Goal: Information Seeking & Learning: Check status

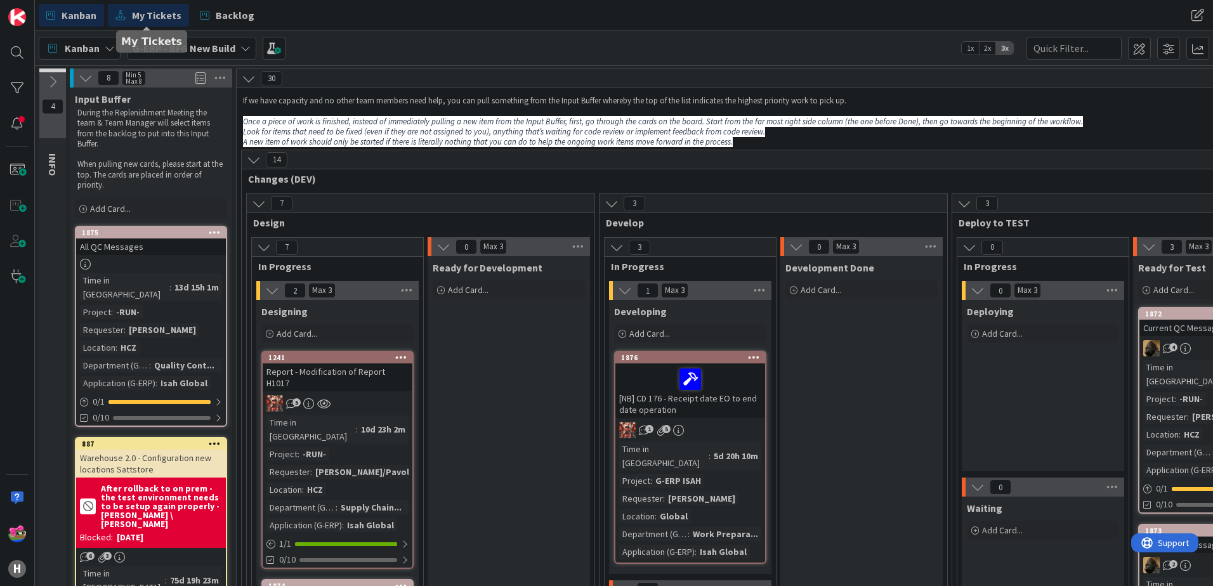
click at [164, 13] on span "My Tickets" at bounding box center [156, 15] width 49 height 15
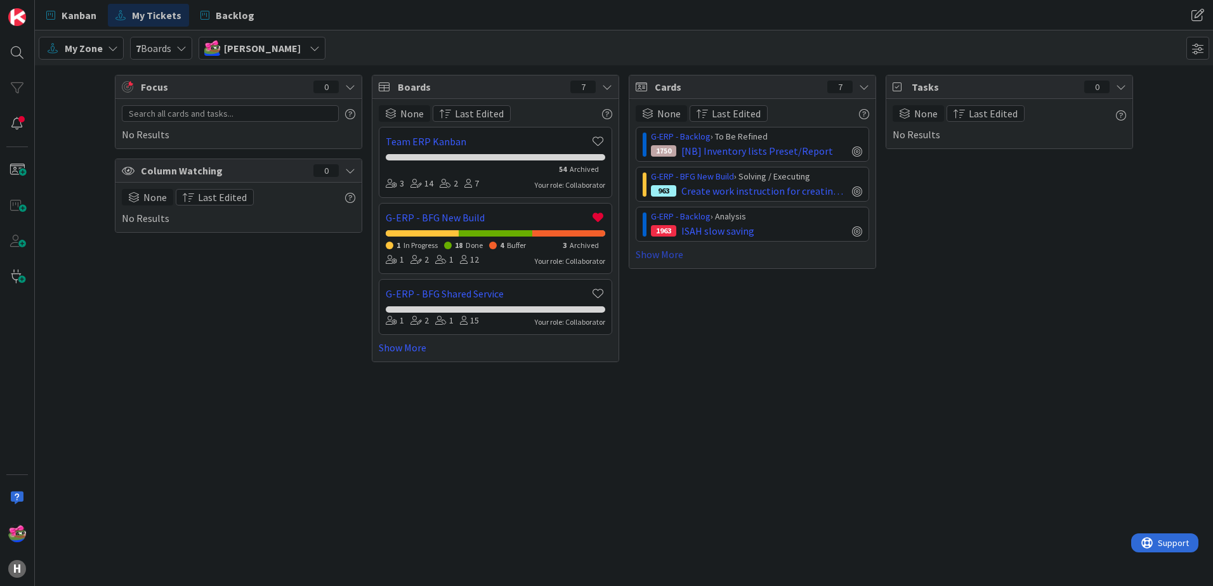
click at [681, 260] on link "Show More" at bounding box center [753, 254] width 234 height 15
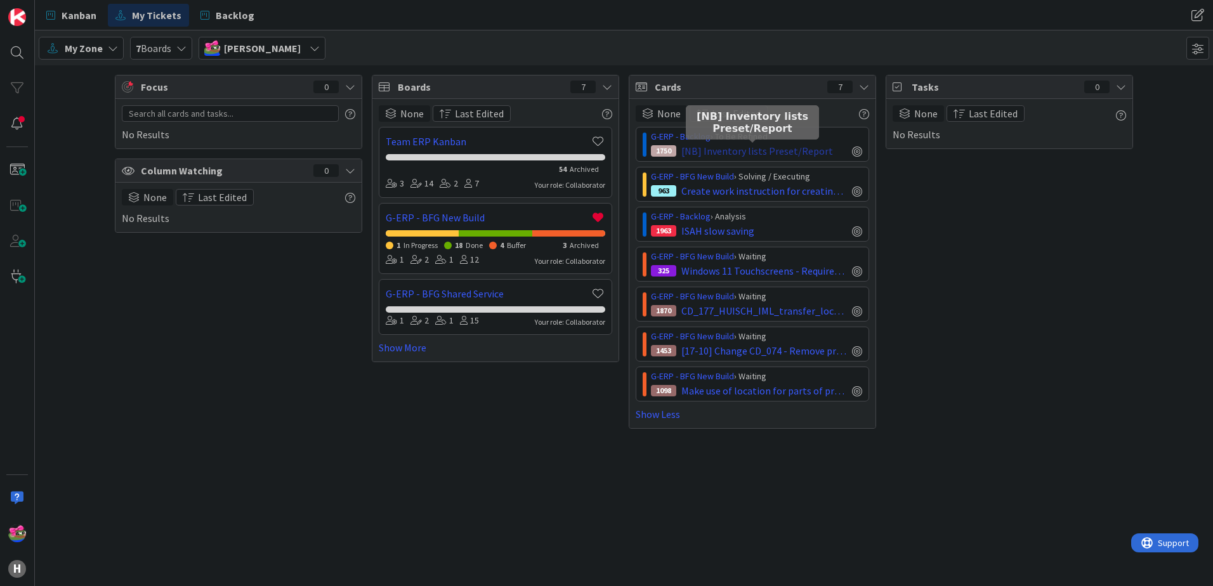
click at [777, 155] on span "[NB] Inventory lists Preset/Report" at bounding box center [758, 150] width 152 height 15
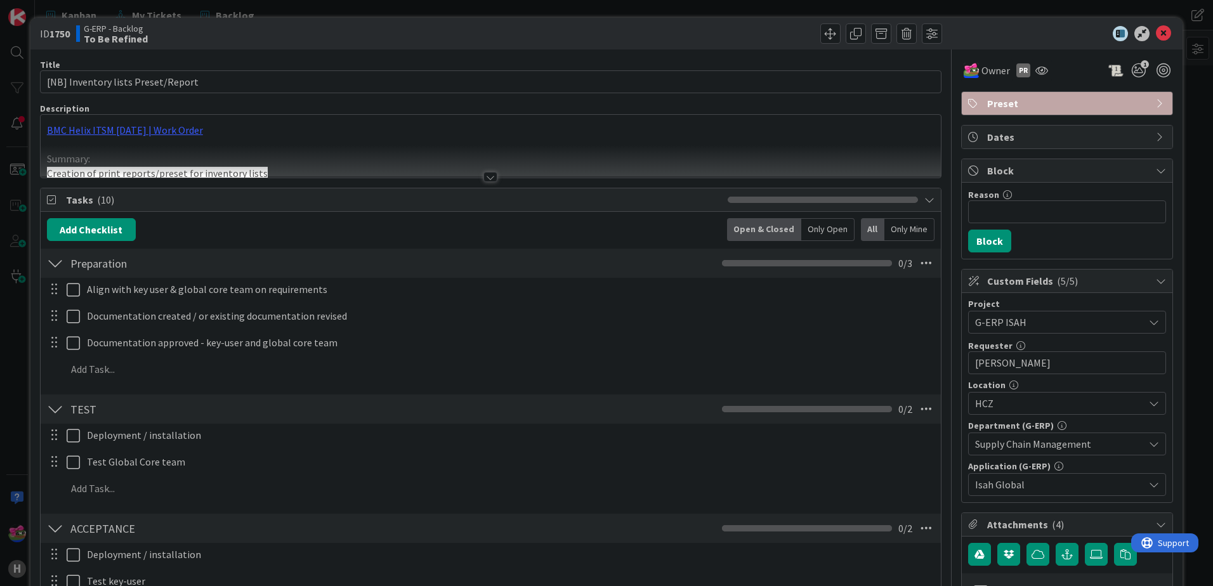
click at [489, 181] on div at bounding box center [491, 177] width 14 height 10
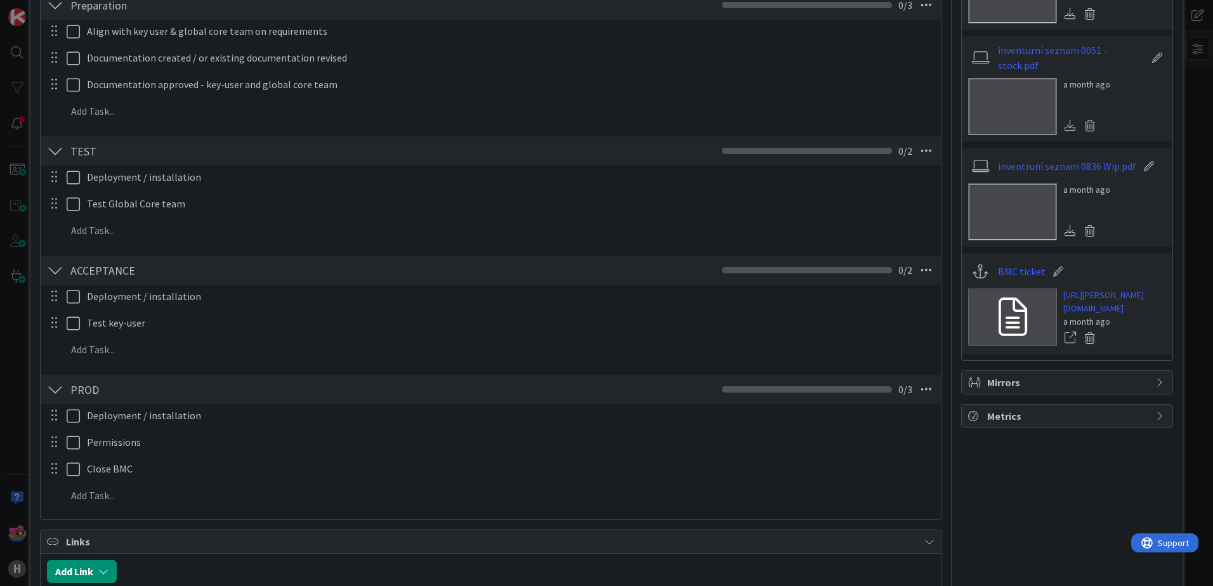
scroll to position [888, 0]
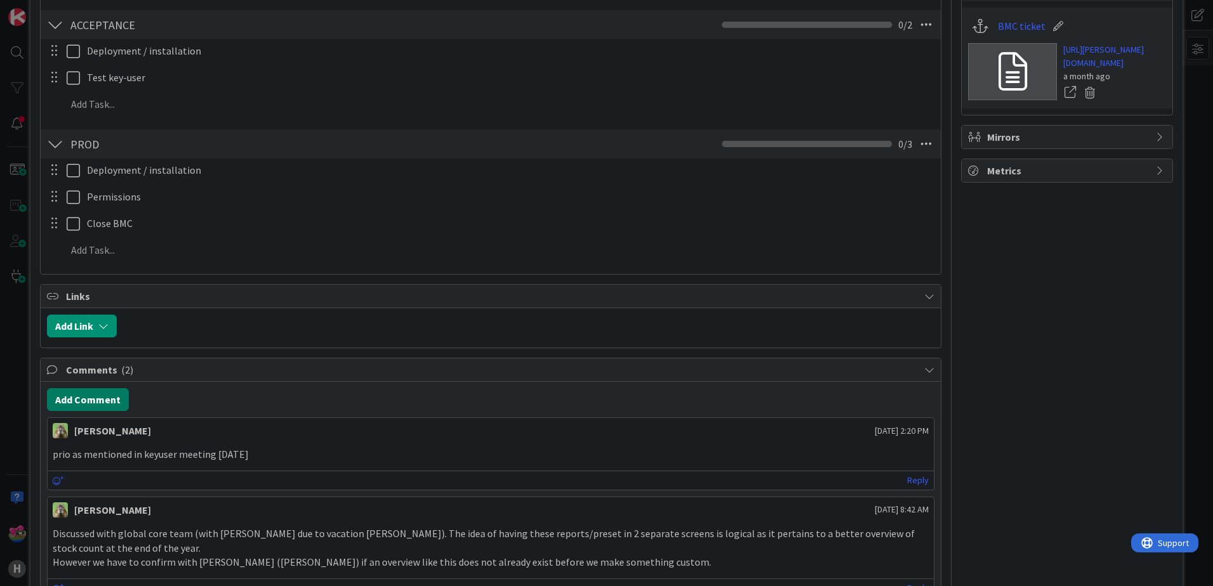
click at [95, 399] on button "Add Comment" at bounding box center [88, 399] width 82 height 23
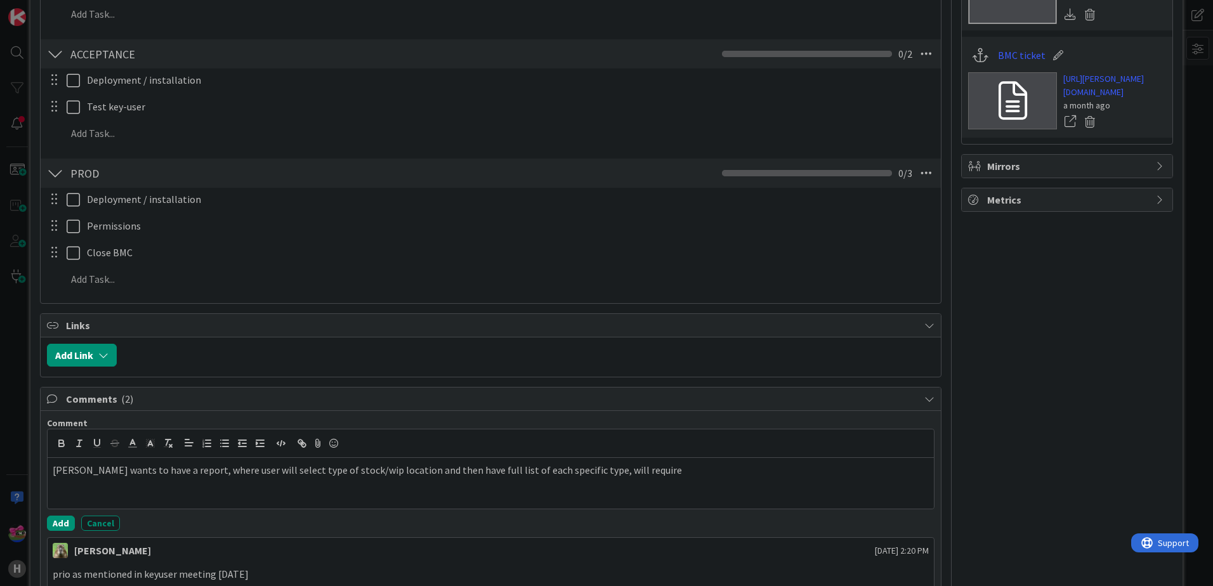
scroll to position [859, 0]
click at [664, 475] on p "[PERSON_NAME] wants to have a report, where user will select type of stock/wip …" at bounding box center [491, 470] width 876 height 15
click at [770, 472] on p "[PERSON_NAME] wants to have a report, where user will select type of stock/wip …" at bounding box center [491, 470] width 876 height 15
click at [788, 470] on p "[PERSON_NAME] wants to have a report, where user will select type of stock/wip …" at bounding box center [491, 470] width 876 height 15
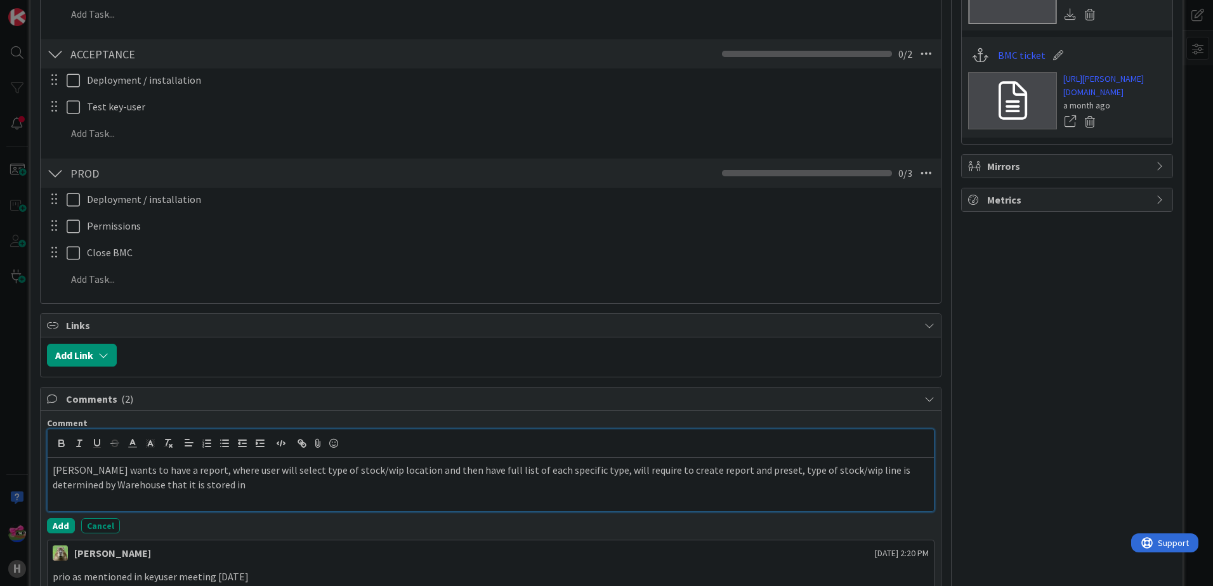
click at [731, 471] on p "[PERSON_NAME] wants to have a report, where user will select type of stock/wip …" at bounding box center [491, 477] width 876 height 29
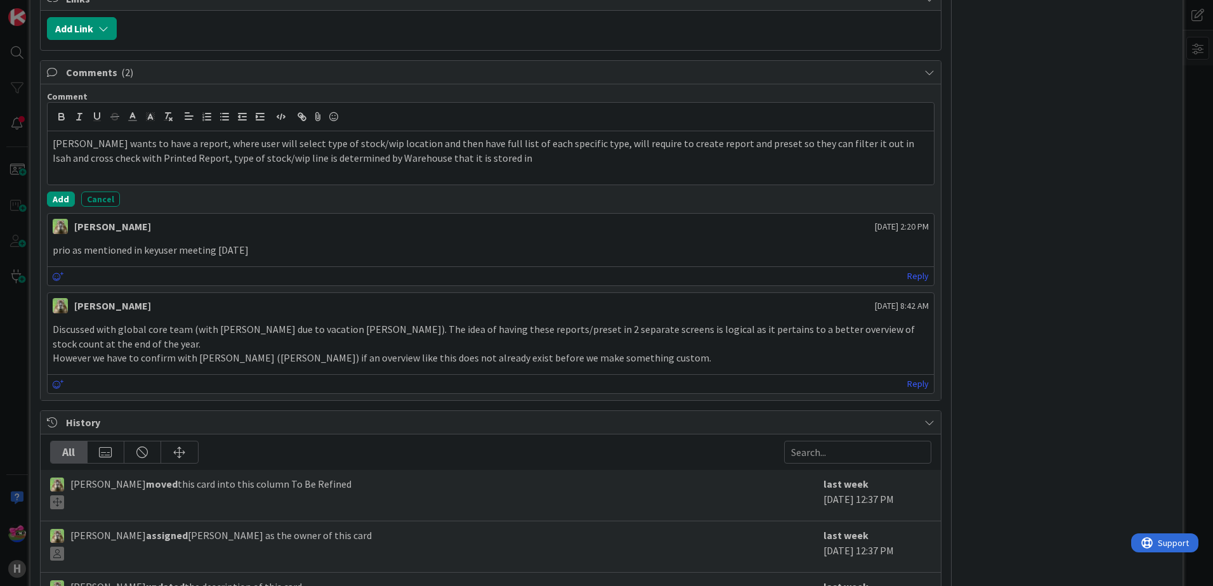
scroll to position [1206, 0]
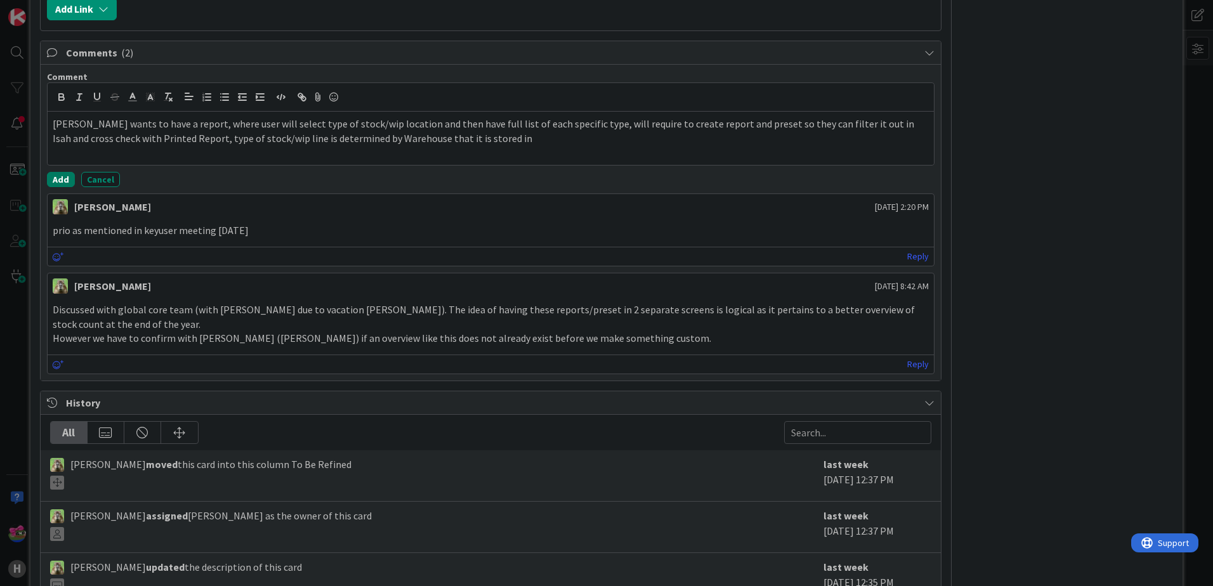
click at [54, 181] on button "Add" at bounding box center [61, 179] width 28 height 15
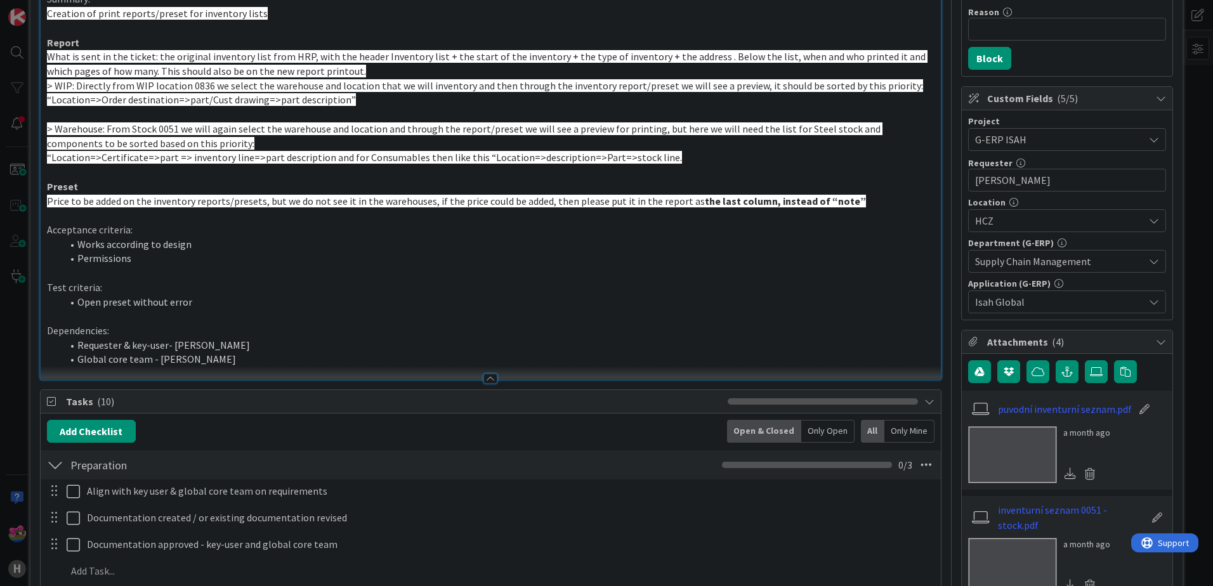
scroll to position [0, 0]
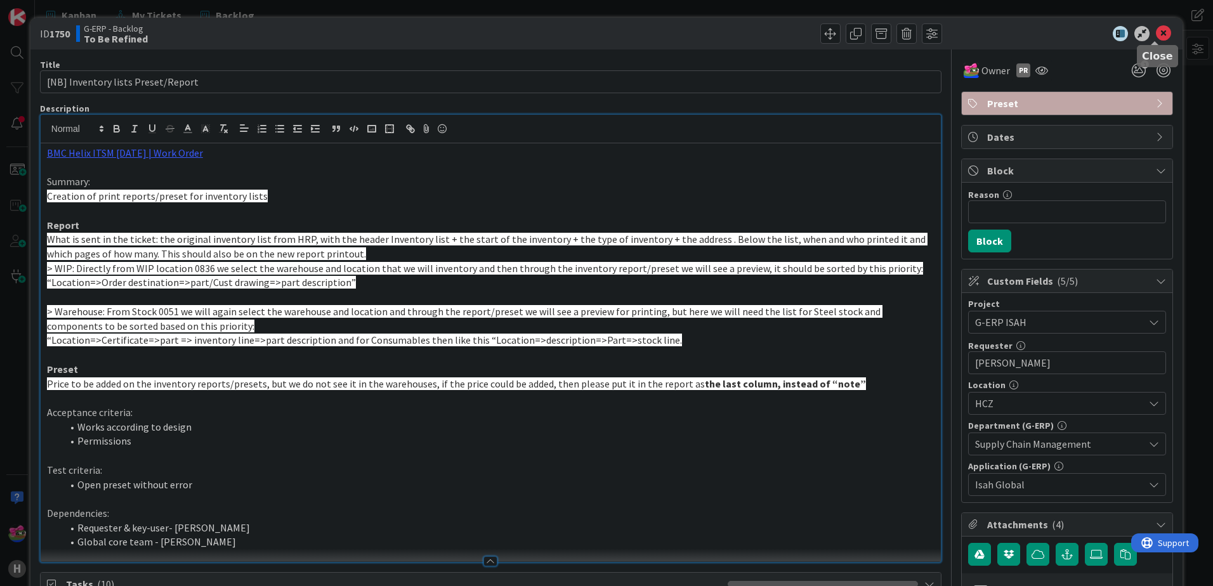
click at [1156, 32] on icon at bounding box center [1163, 33] width 15 height 15
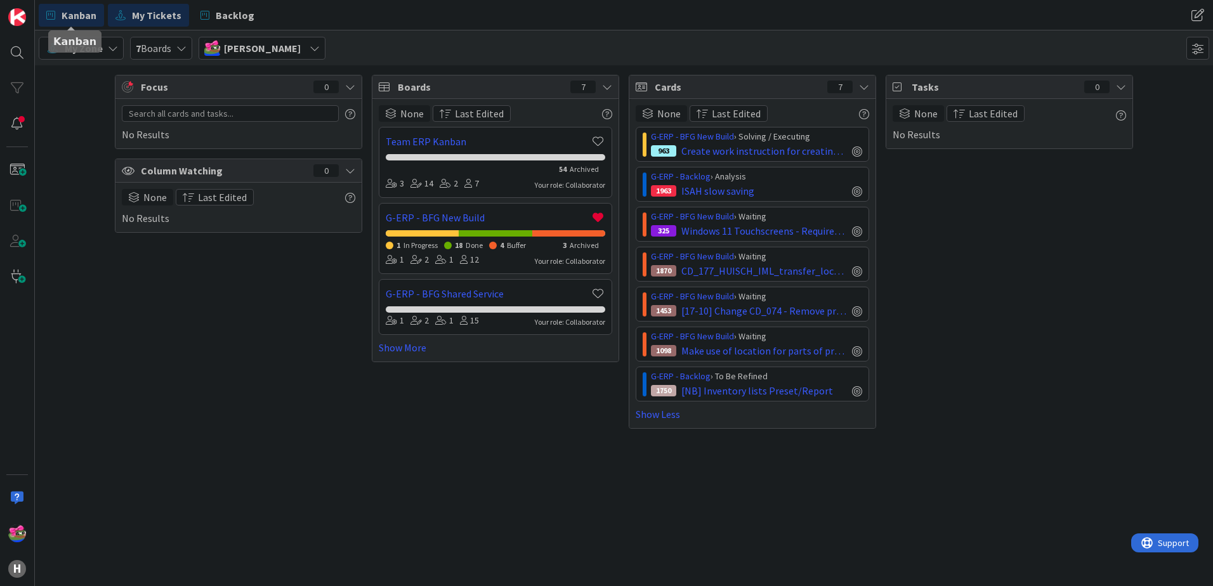
click at [85, 11] on span "Kanban" at bounding box center [79, 15] width 35 height 15
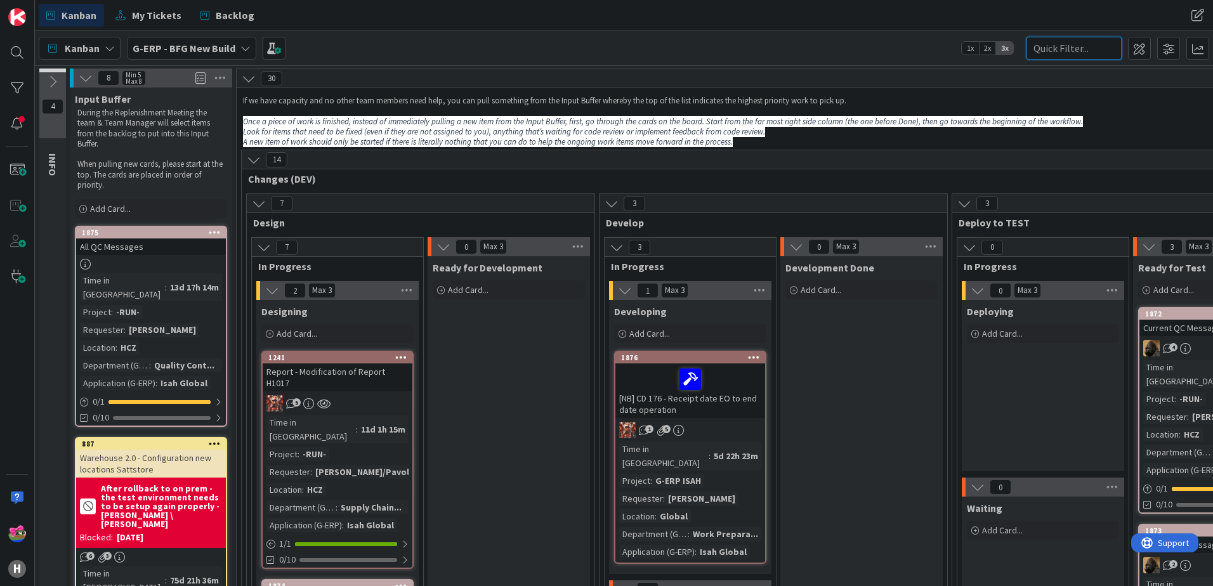
click at [1066, 51] on input "text" at bounding box center [1074, 48] width 95 height 23
paste input "1103"
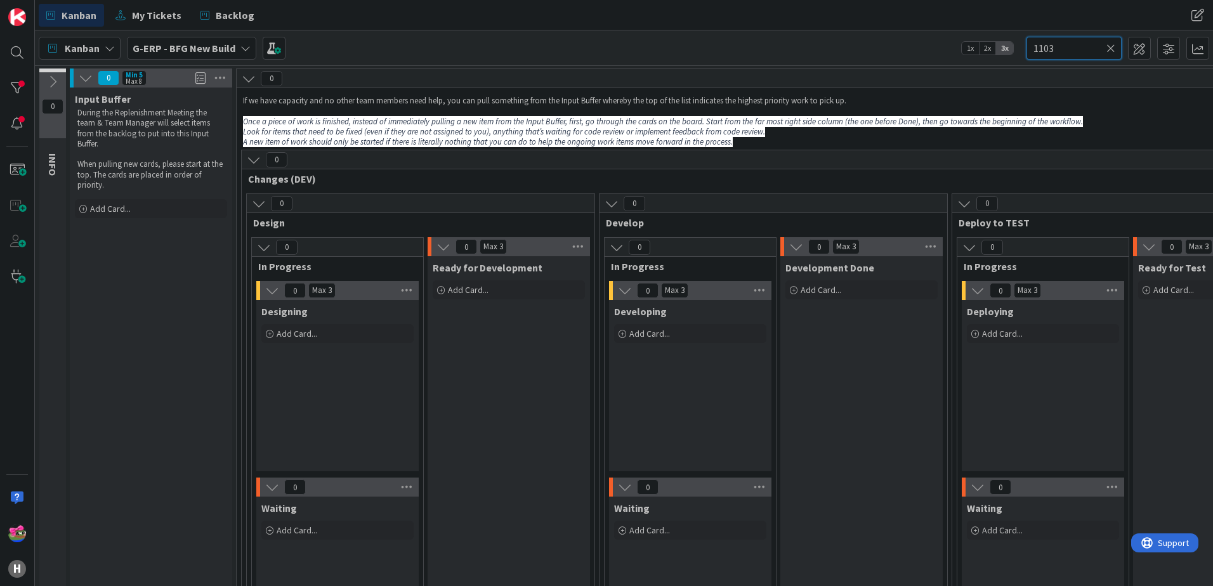
type input "1103"
click at [192, 48] on b "G-ERP - BFG New Build" at bounding box center [184, 48] width 103 height 13
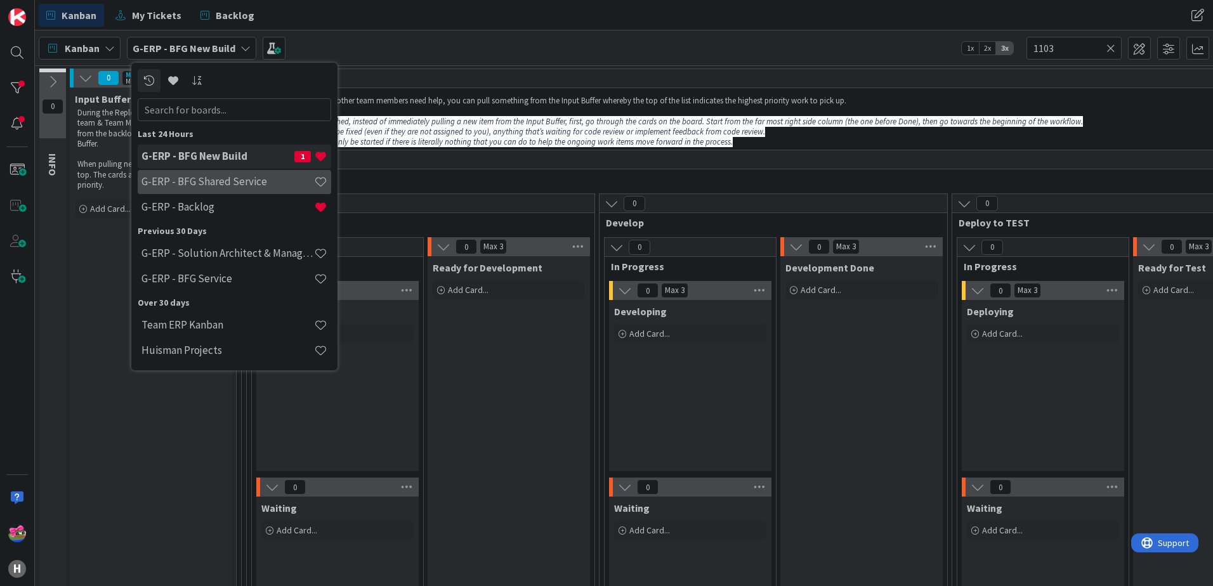
click at [184, 182] on h4 "G-ERP - BFG Shared Service" at bounding box center [228, 181] width 173 height 13
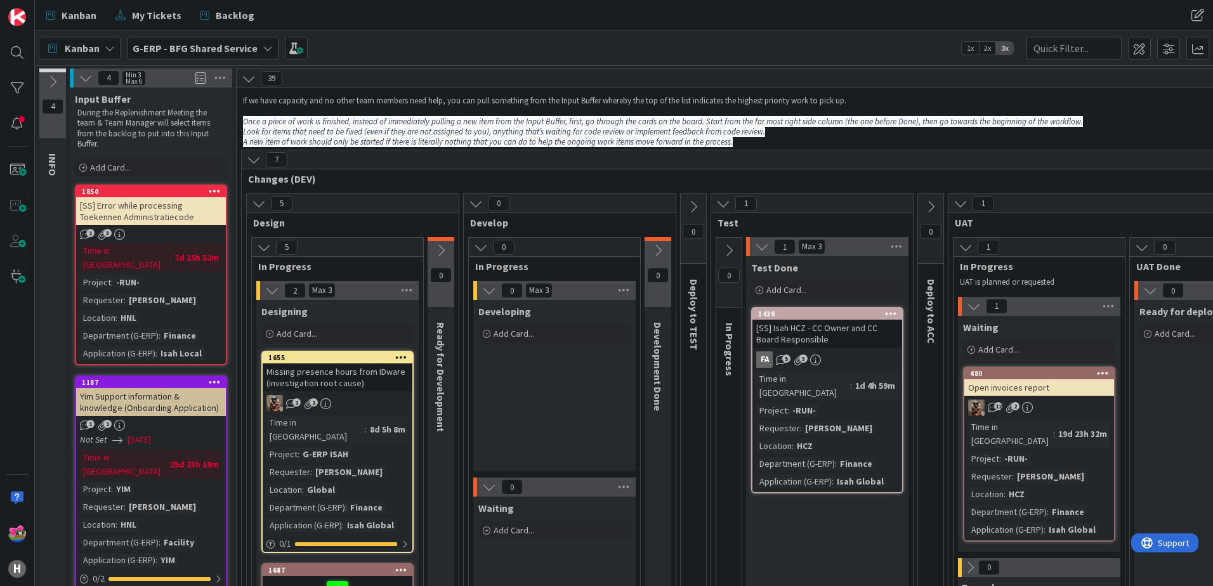
click at [200, 51] on b "G-ERP - BFG Shared Service" at bounding box center [195, 48] width 125 height 13
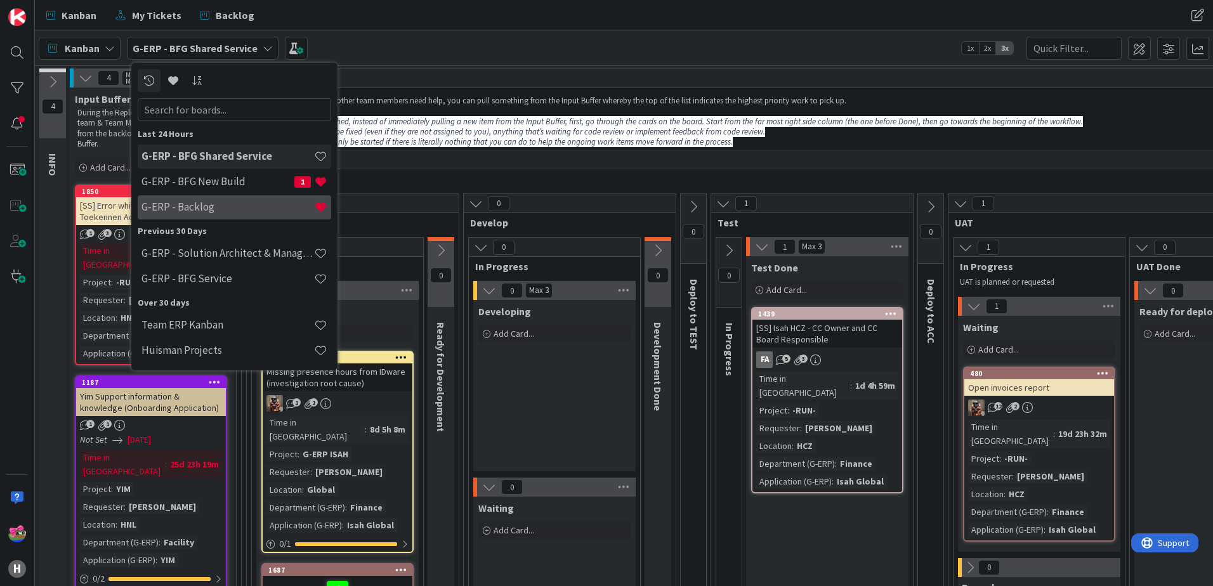
click at [208, 218] on div "G-ERP - Backlog" at bounding box center [235, 207] width 194 height 24
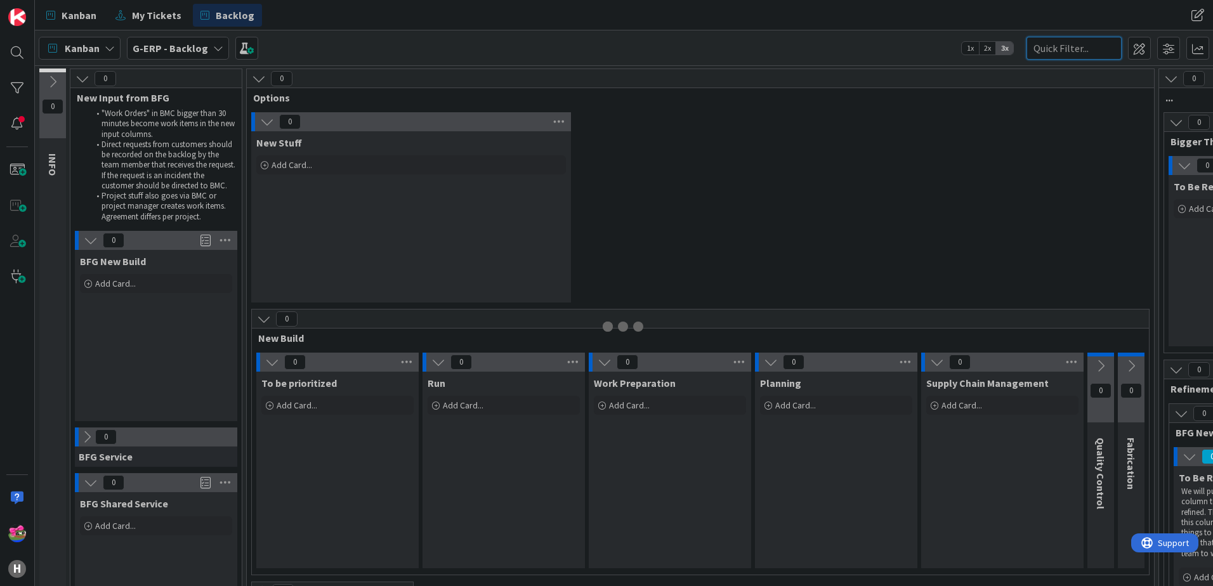
click at [1067, 55] on input "text" at bounding box center [1074, 48] width 95 height 23
paste input "1103"
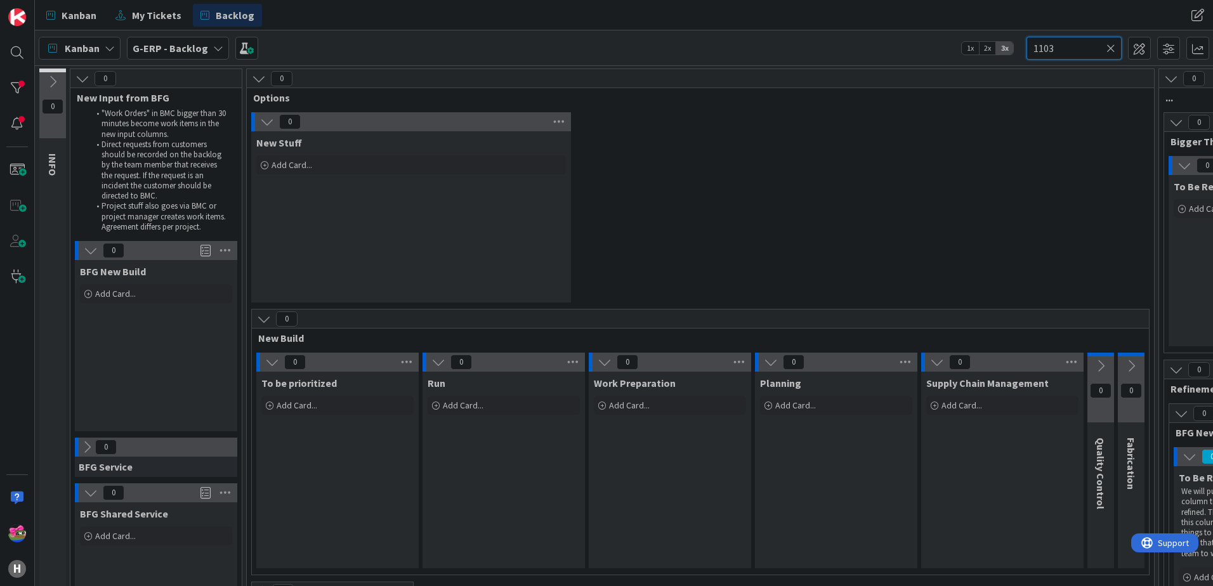
type input "1103"
click at [193, 45] on b "G-ERP - Backlog" at bounding box center [171, 48] width 76 height 13
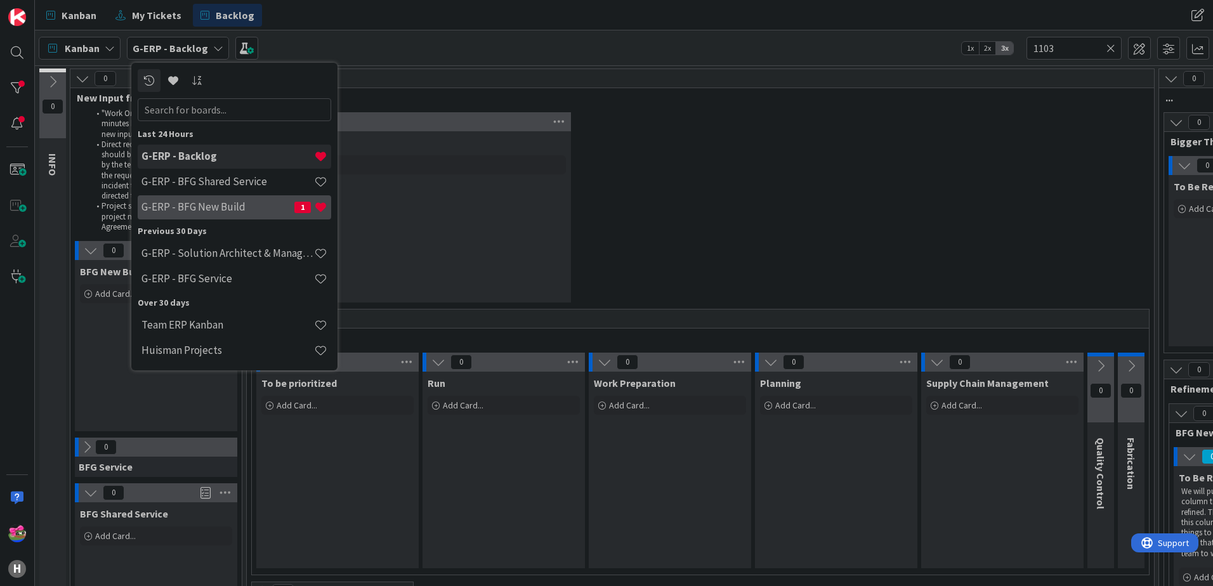
click at [207, 204] on h4 "G-ERP - BFG New Build" at bounding box center [218, 207] width 153 height 13
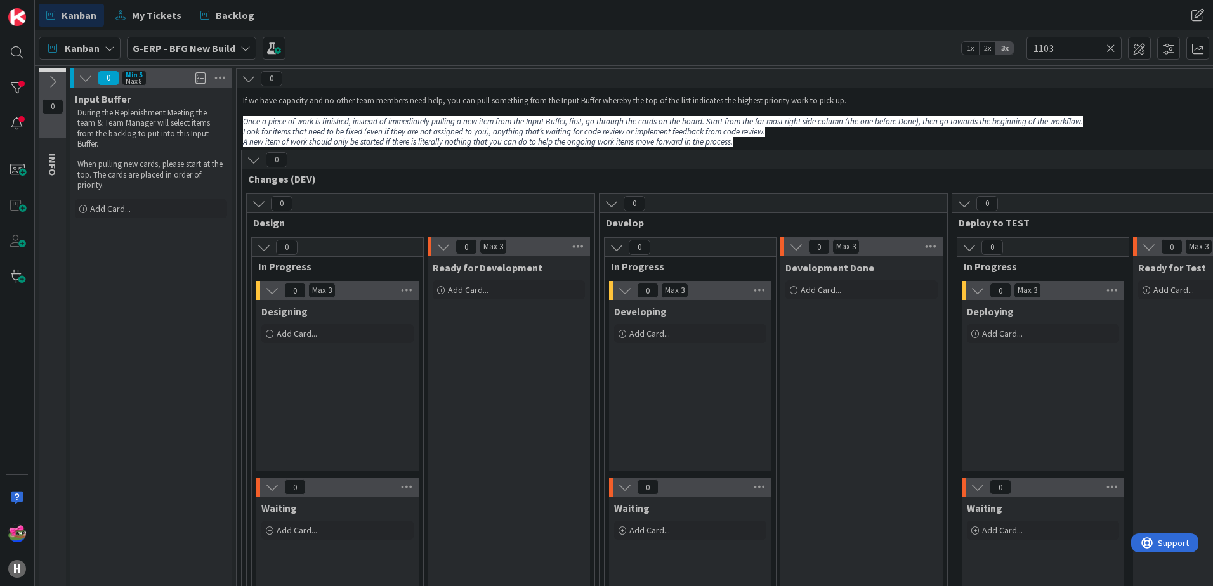
click at [1110, 50] on icon at bounding box center [1111, 48] width 9 height 11
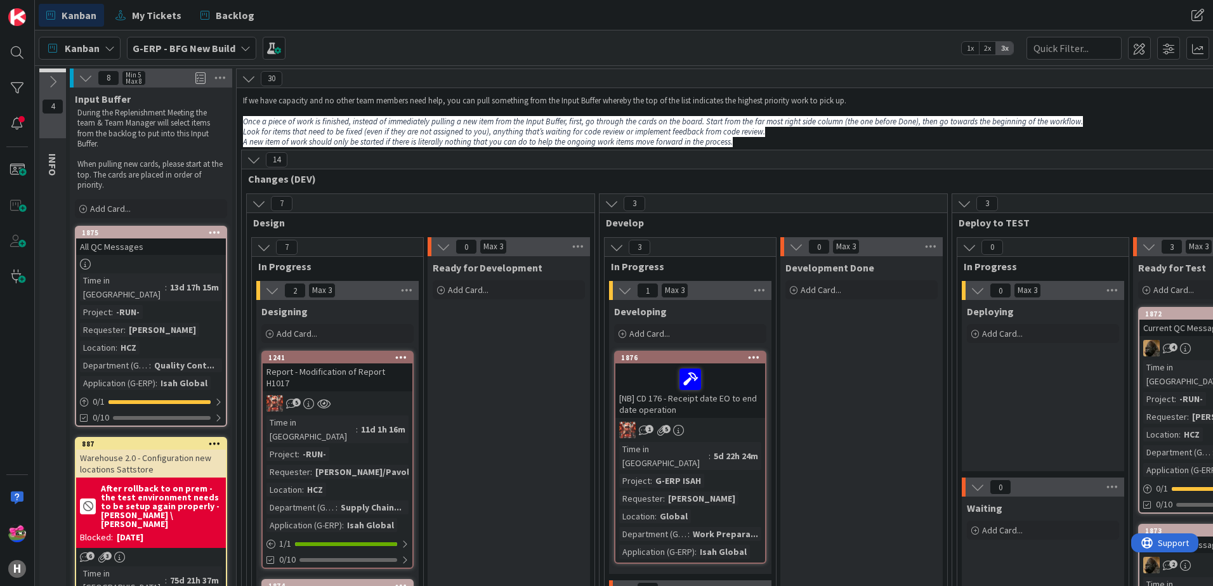
click at [185, 54] on b "G-ERP - BFG New Build" at bounding box center [184, 48] width 103 height 13
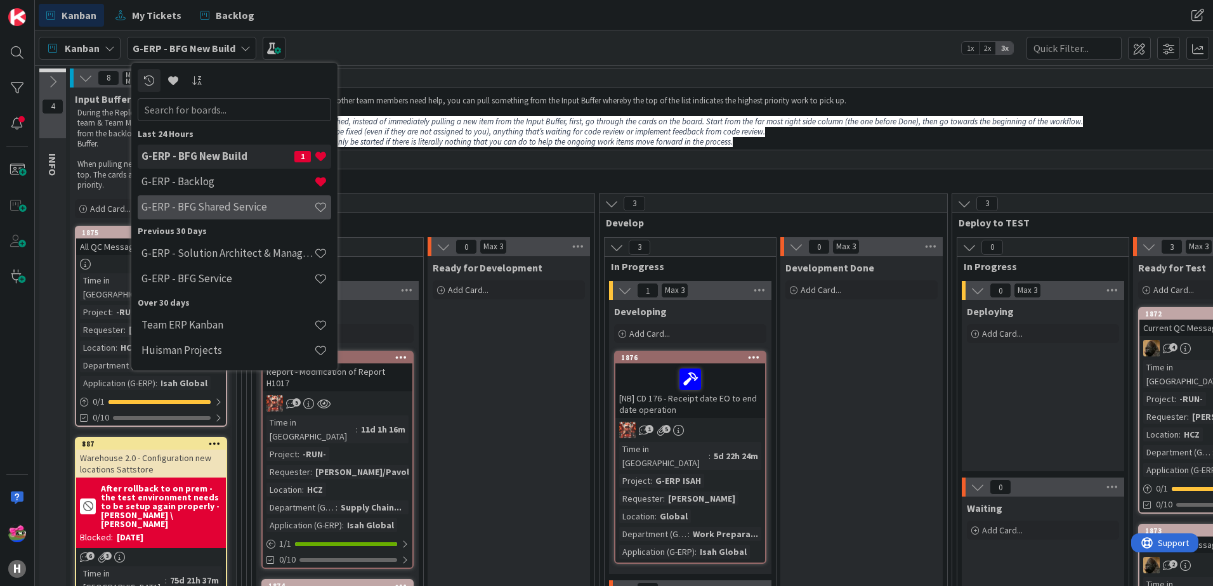
click at [214, 206] on h4 "G-ERP - BFG Shared Service" at bounding box center [228, 207] width 173 height 13
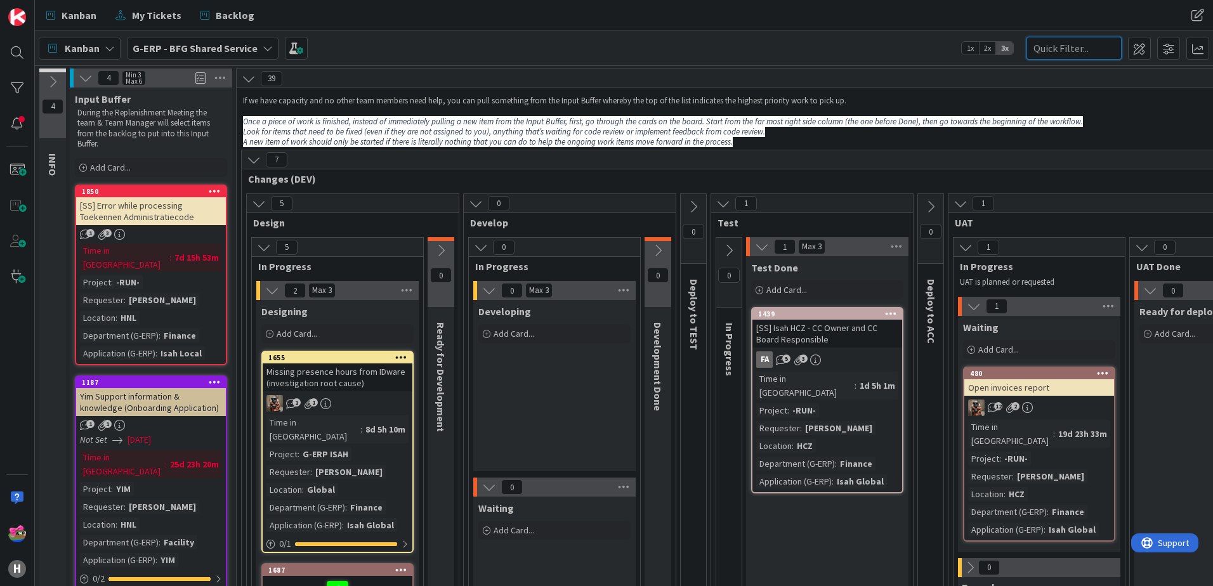
click at [1052, 46] on input "text" at bounding box center [1074, 48] width 95 height 23
paste input "1103"
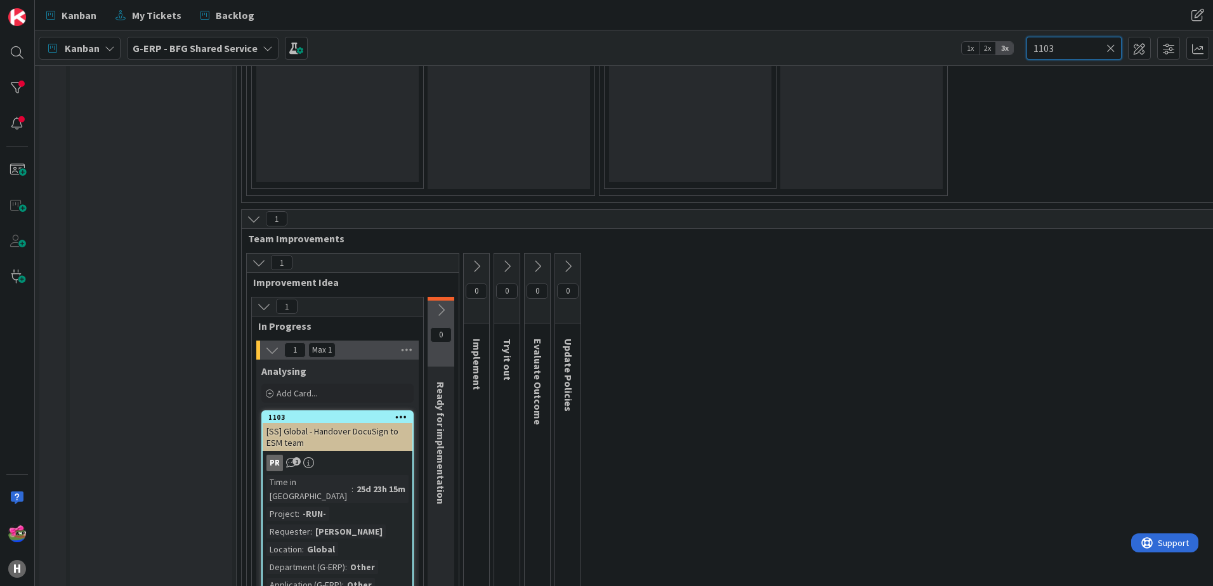
scroll to position [1762, 0]
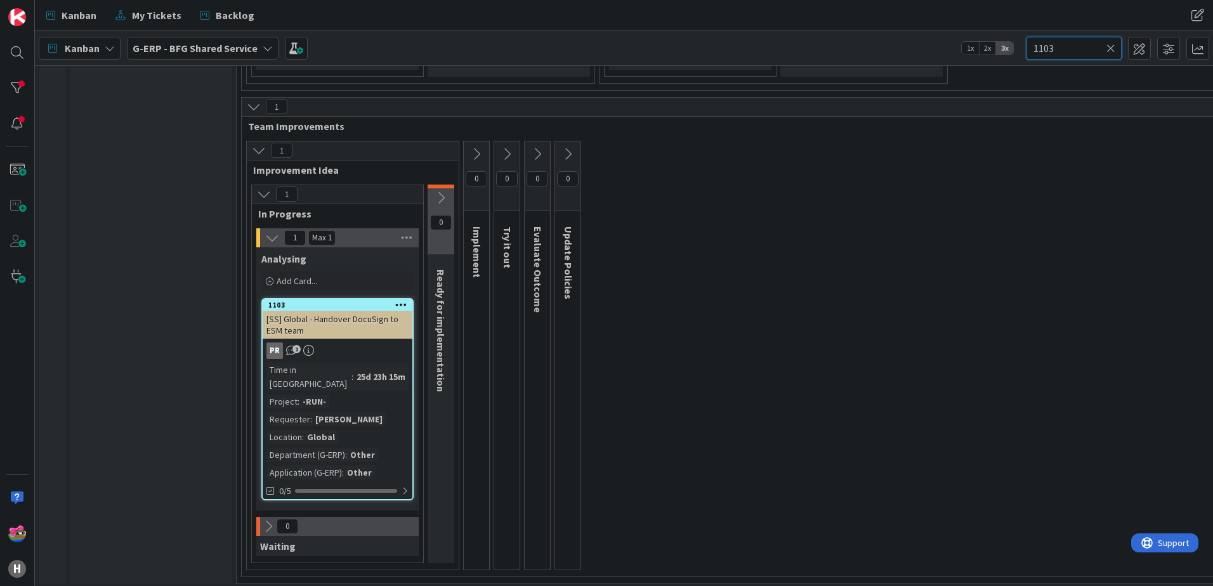
type input "1103"
click at [1104, 55] on input "1103" at bounding box center [1074, 48] width 95 height 23
click at [1112, 51] on icon at bounding box center [1111, 48] width 9 height 11
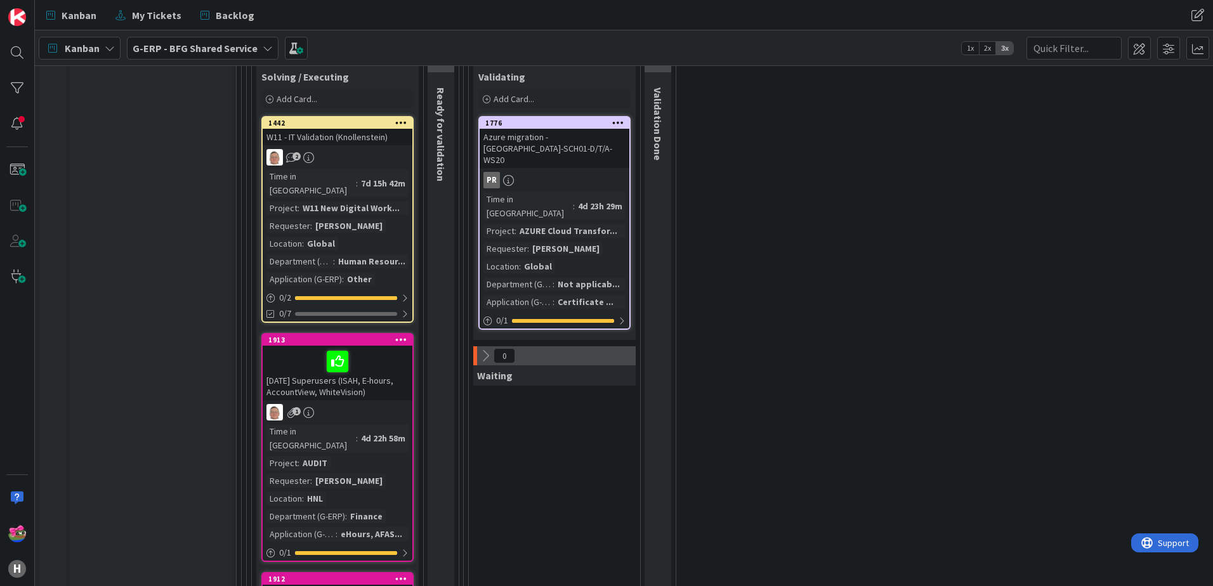
click at [387, 346] on div "[DATE] Superusers (ISAH, E-hours, AccountView, WhiteVision)" at bounding box center [338, 373] width 150 height 55
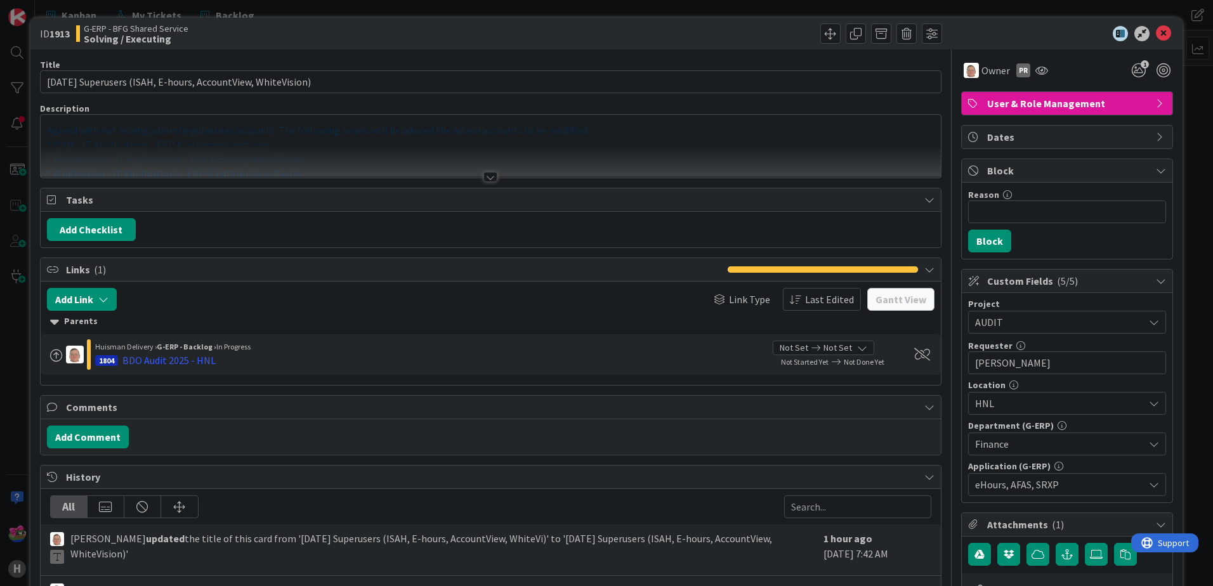
click at [484, 175] on div at bounding box center [491, 177] width 14 height 10
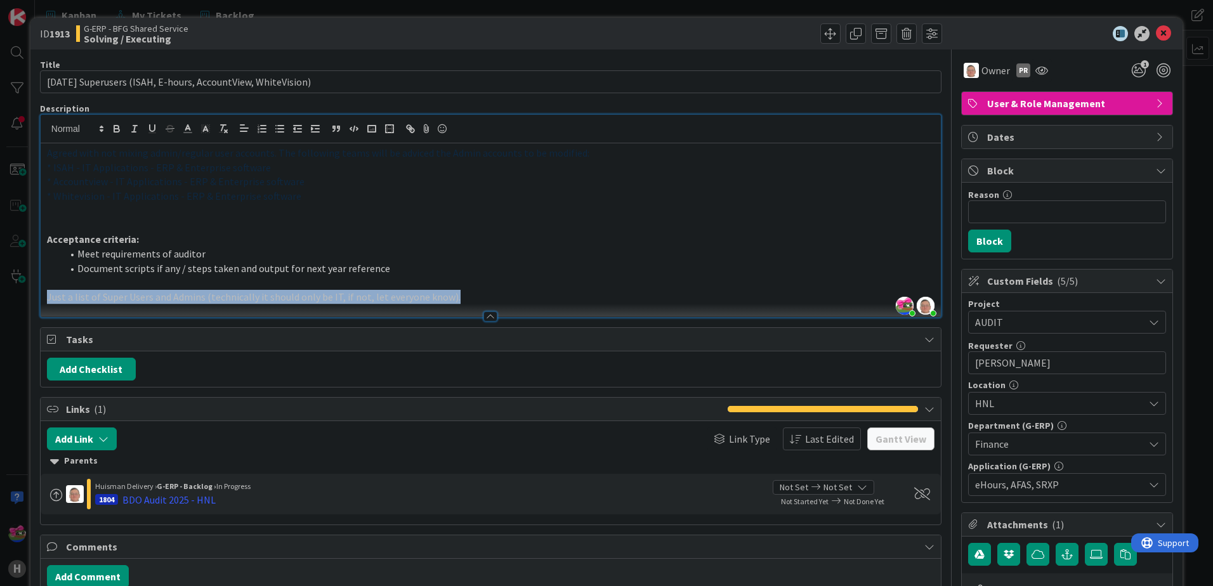
drag, startPoint x: 497, startPoint y: 305, endPoint x: 152, endPoint y: 164, distance: 372.3
click at [0, 93] on html "H Kanban My Tickets Backlog Kanban My Tickets Backlog Kanban G-ERP - BFG Shared…" at bounding box center [606, 293] width 1213 height 586
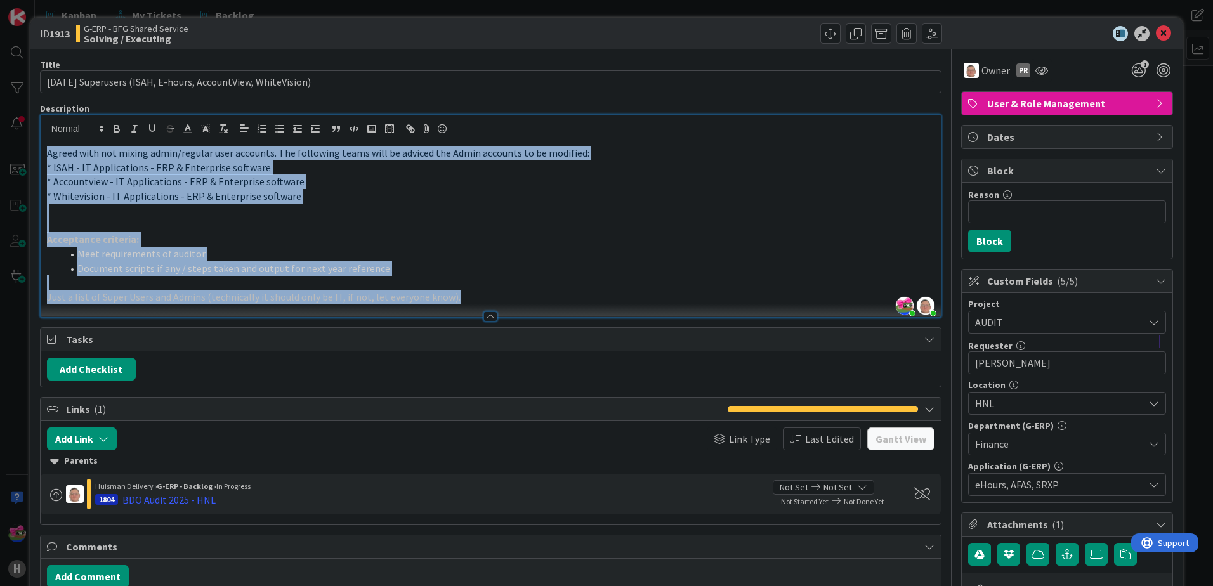
drag, startPoint x: 472, startPoint y: 300, endPoint x: -23, endPoint y: 119, distance: 526.7
click at [0, 119] on html "H Kanban My Tickets Backlog Kanban My Tickets Backlog Kanban G-ERP - BFG Shared…" at bounding box center [606, 293] width 1213 height 586
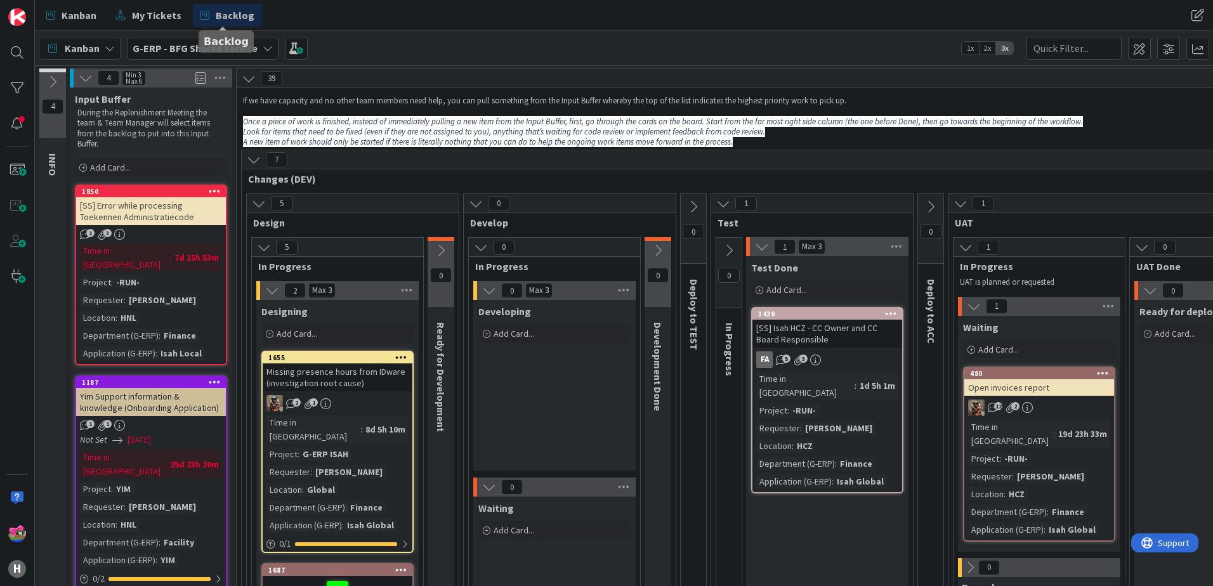
click at [227, 18] on span "Backlog" at bounding box center [235, 15] width 39 height 15
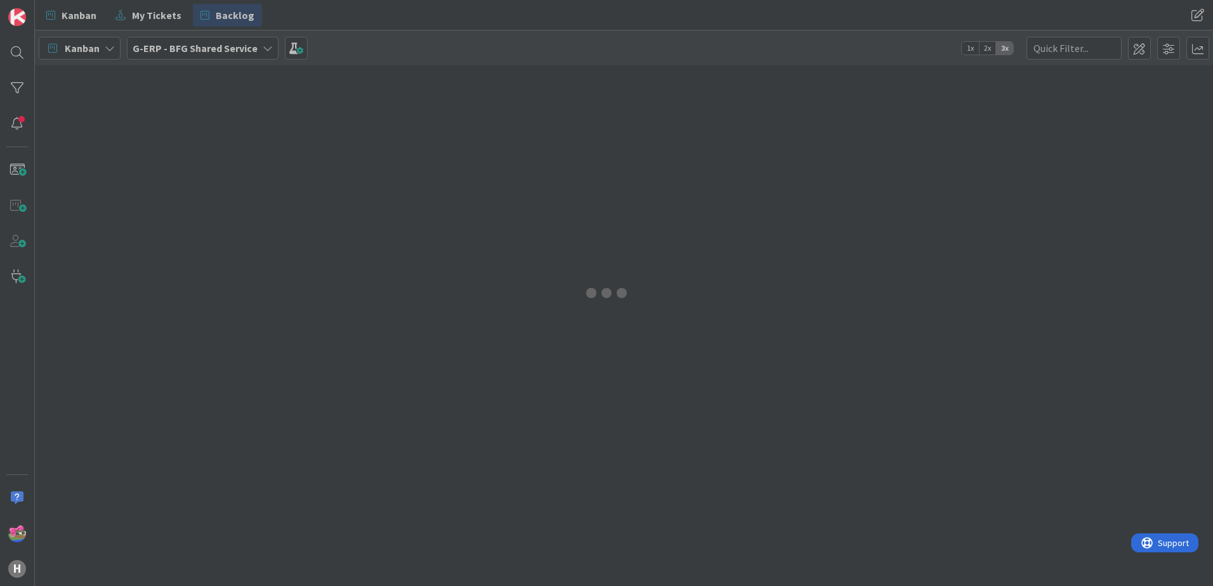
type input "1103"
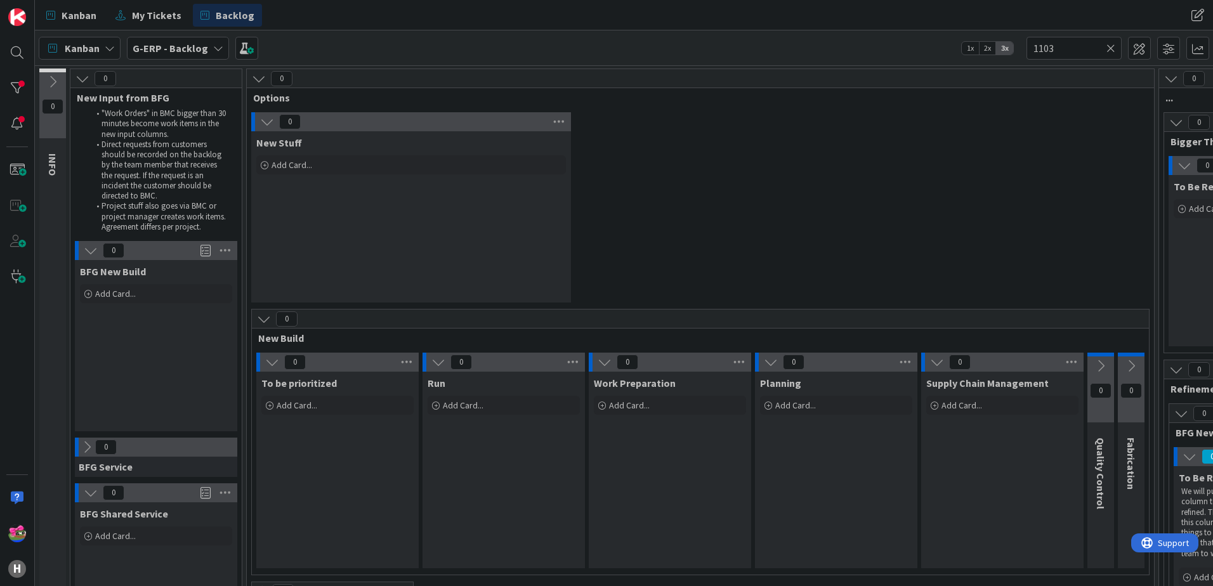
click at [1114, 51] on icon at bounding box center [1111, 48] width 9 height 11
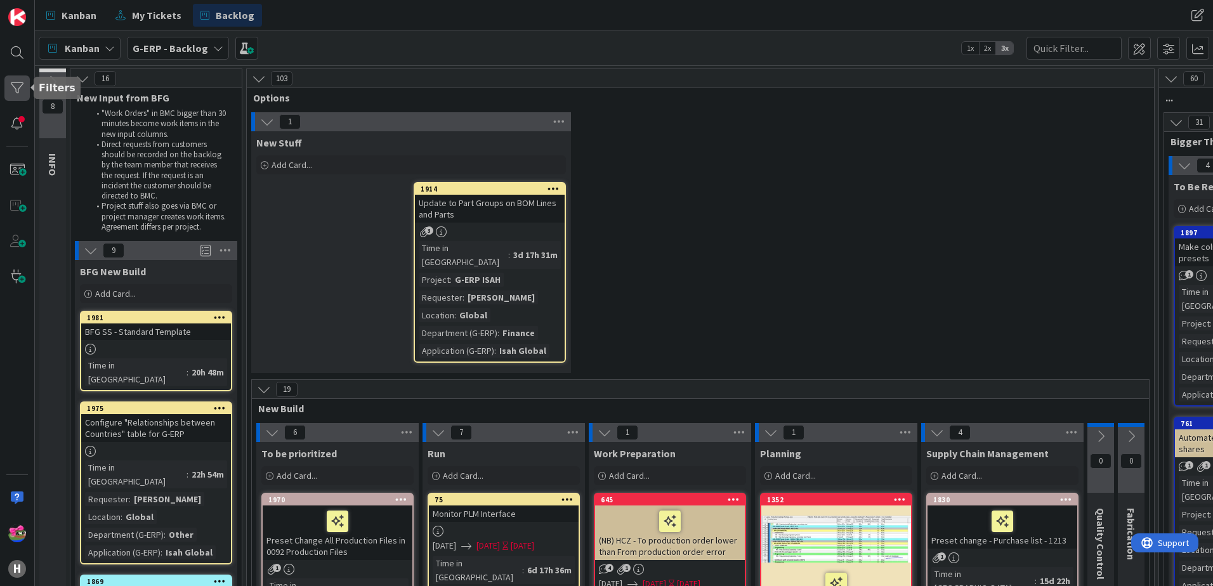
click at [15, 85] on div at bounding box center [16, 88] width 25 height 25
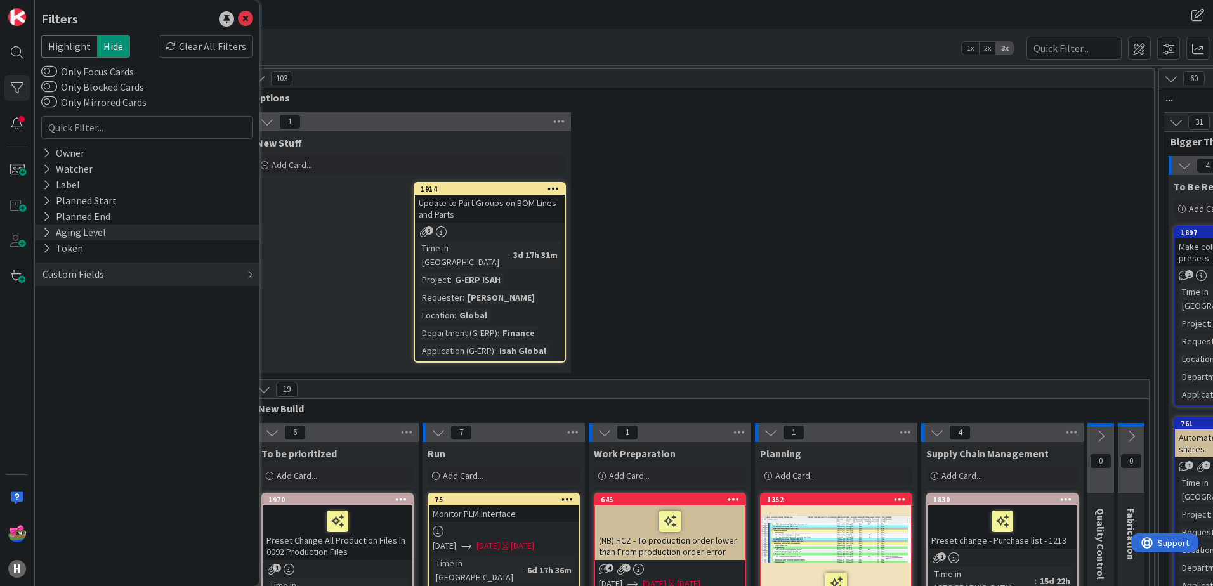
click at [49, 230] on icon at bounding box center [47, 232] width 8 height 11
click at [48, 229] on icon at bounding box center [48, 232] width 11 height 11
click at [43, 246] on icon at bounding box center [47, 248] width 8 height 11
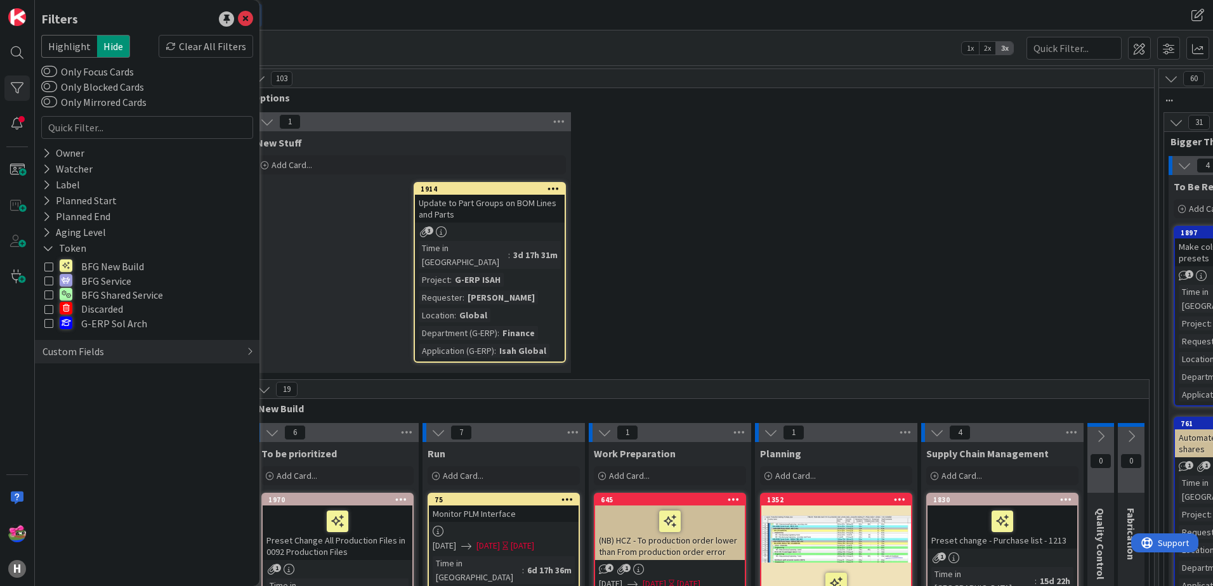
click at [51, 309] on icon at bounding box center [48, 309] width 9 height 9
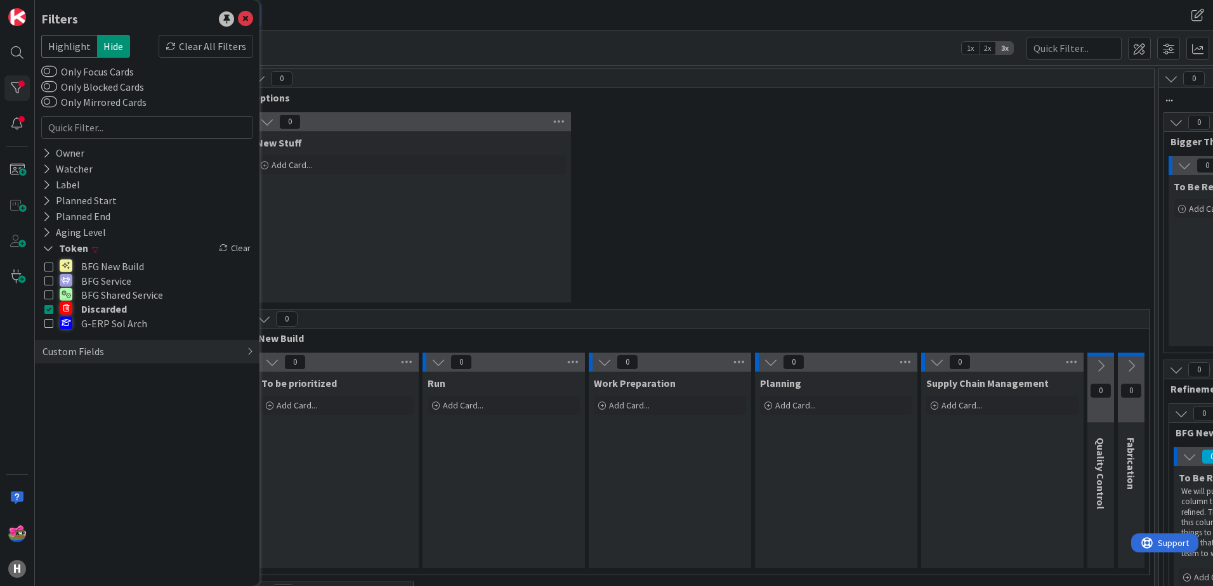
click at [737, 152] on div "0 New Stuff Add Card..." at bounding box center [700, 210] width 902 height 197
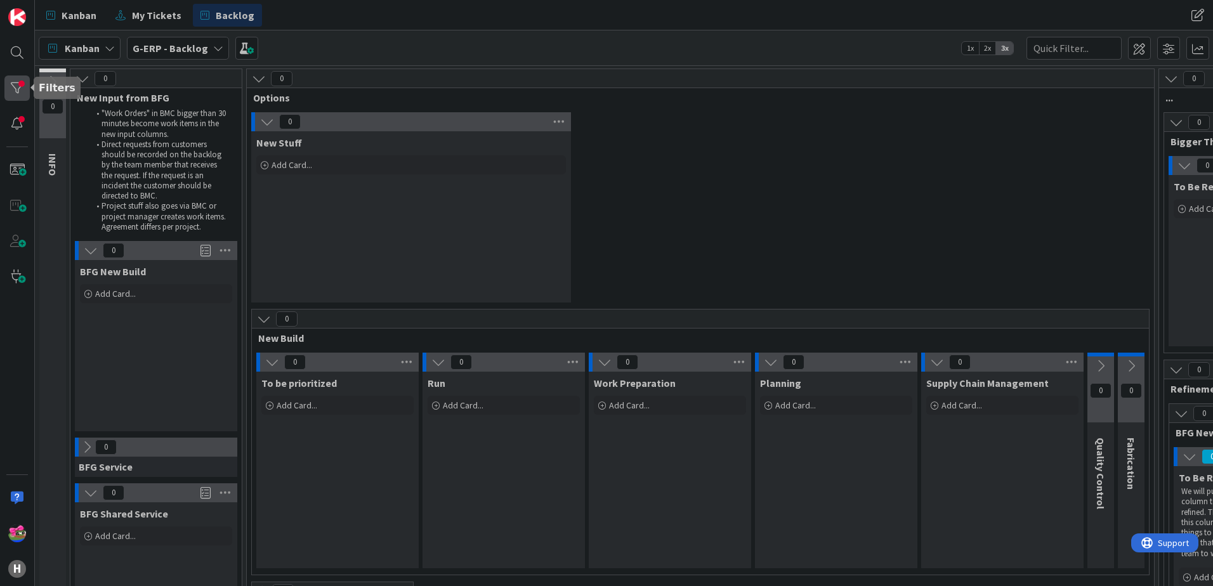
click at [11, 84] on div at bounding box center [16, 88] width 25 height 25
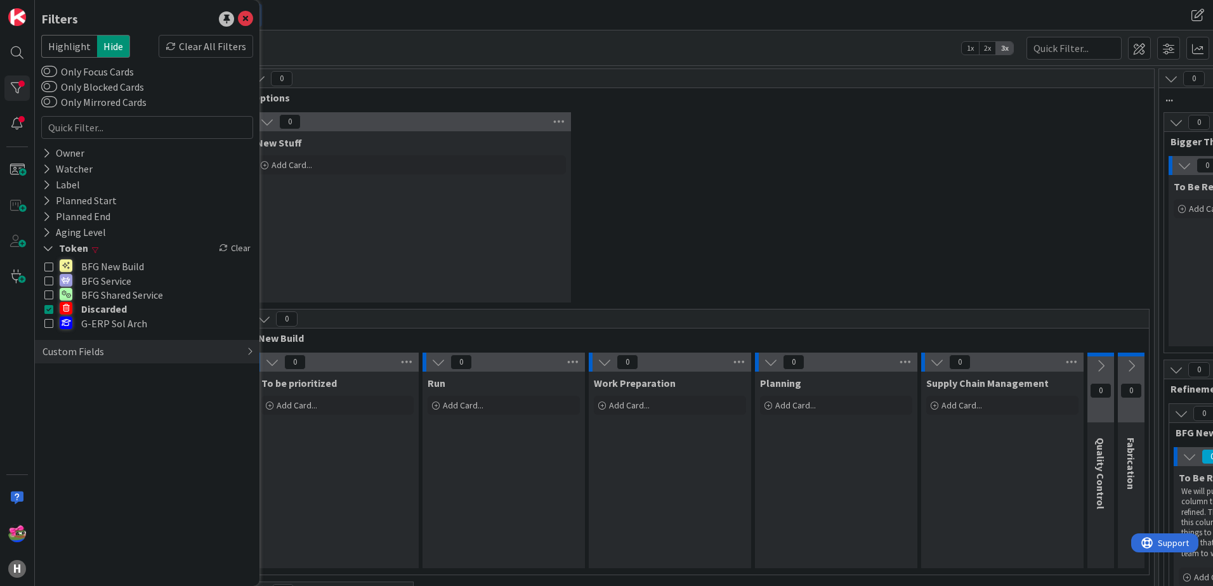
click at [48, 307] on icon at bounding box center [48, 309] width 9 height 9
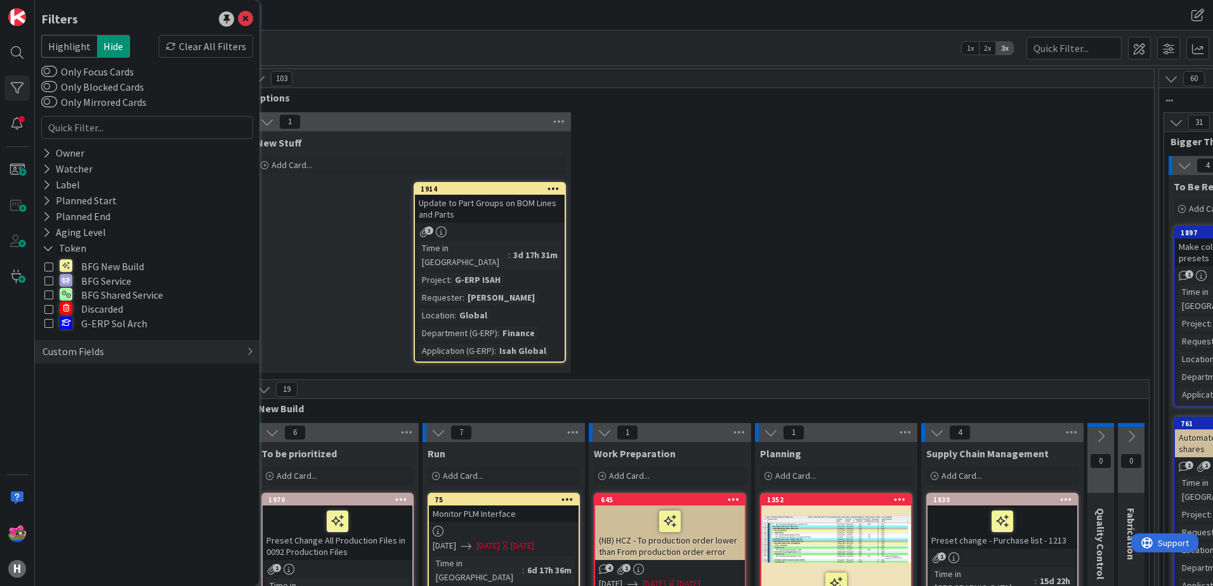
click at [433, 20] on div "Kanban My Tickets Backlog" at bounding box center [379, 15] width 680 height 23
